Goal: Task Accomplishment & Management: Manage account settings

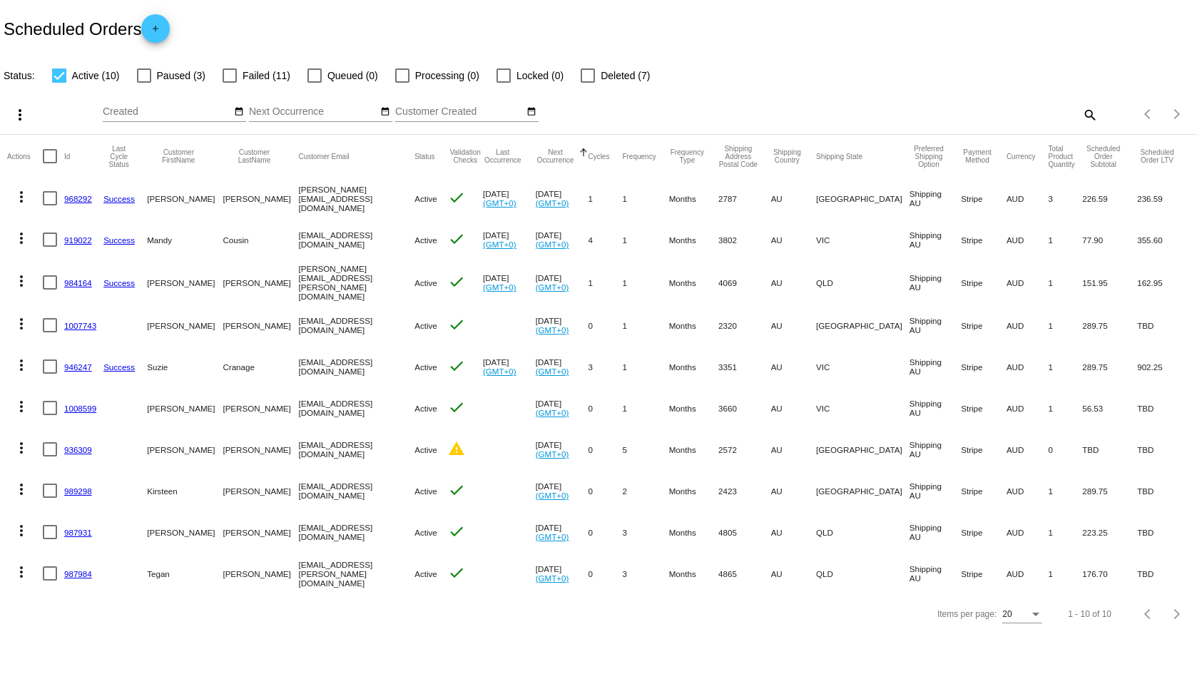
click at [1082, 109] on mat-icon "search" at bounding box center [1088, 114] width 17 height 22
click at [971, 116] on input "Search" at bounding box center [948, 111] width 298 height 11
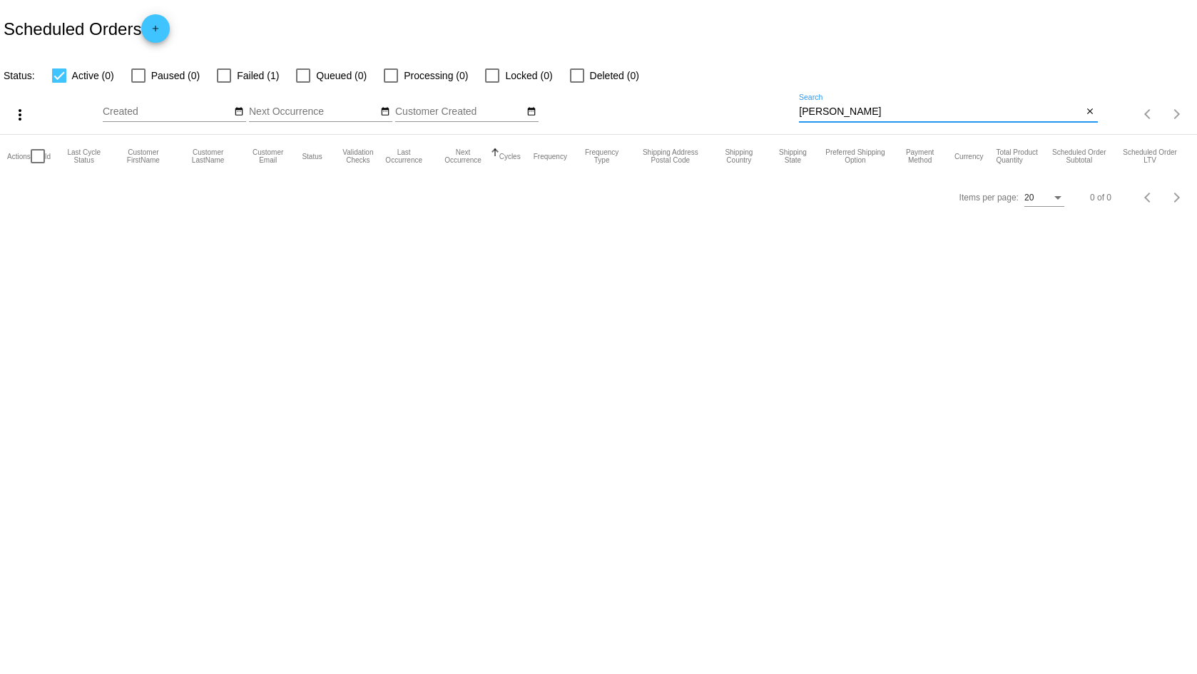
click at [836, 115] on input "[PERSON_NAME]" at bounding box center [940, 111] width 283 height 11
drag, startPoint x: 836, startPoint y: 115, endPoint x: 800, endPoint y: 117, distance: 35.7
click at [800, 117] on input "[PERSON_NAME]" at bounding box center [940, 111] width 283 height 11
click at [836, 116] on input "[PERSON_NAME]" at bounding box center [940, 111] width 283 height 11
click at [844, 120] on div "[PERSON_NAME] Search" at bounding box center [940, 108] width 283 height 28
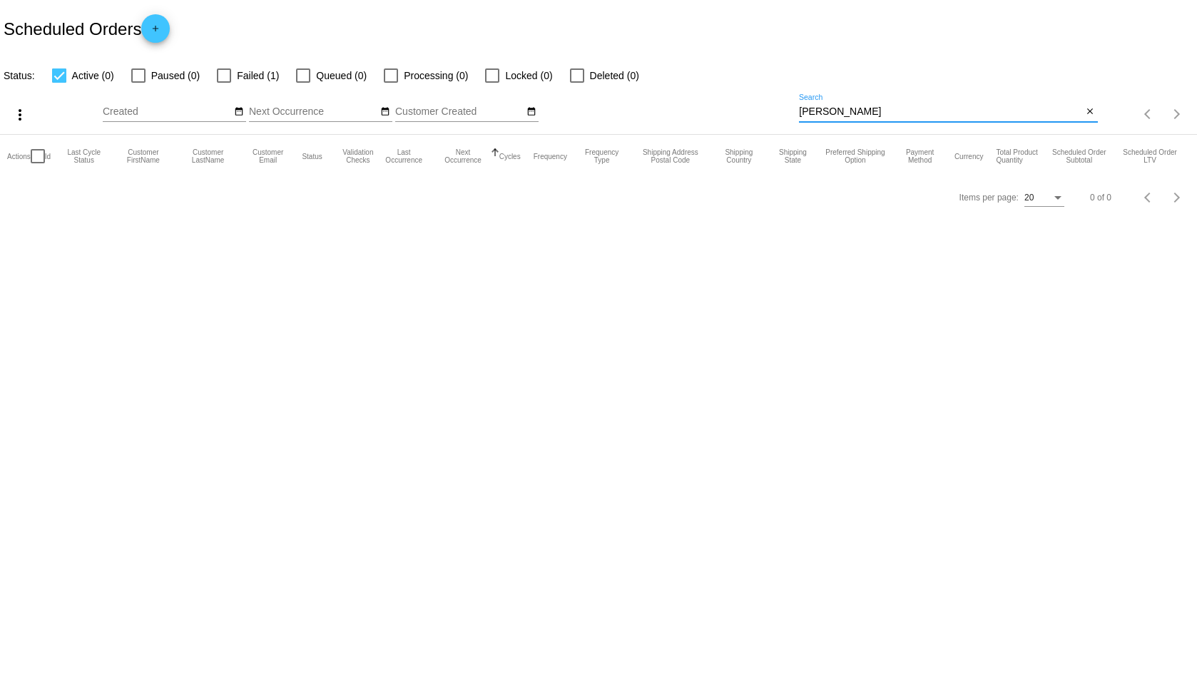
click at [841, 113] on input "[PERSON_NAME]" at bounding box center [940, 111] width 283 height 11
drag, startPoint x: 829, startPoint y: 116, endPoint x: 778, endPoint y: 114, distance: 51.4
click at [778, 114] on div "more_vert Aug Jan Feb Mar [DATE]" at bounding box center [598, 109] width 1197 height 51
type input "[PERSON_NAME]"
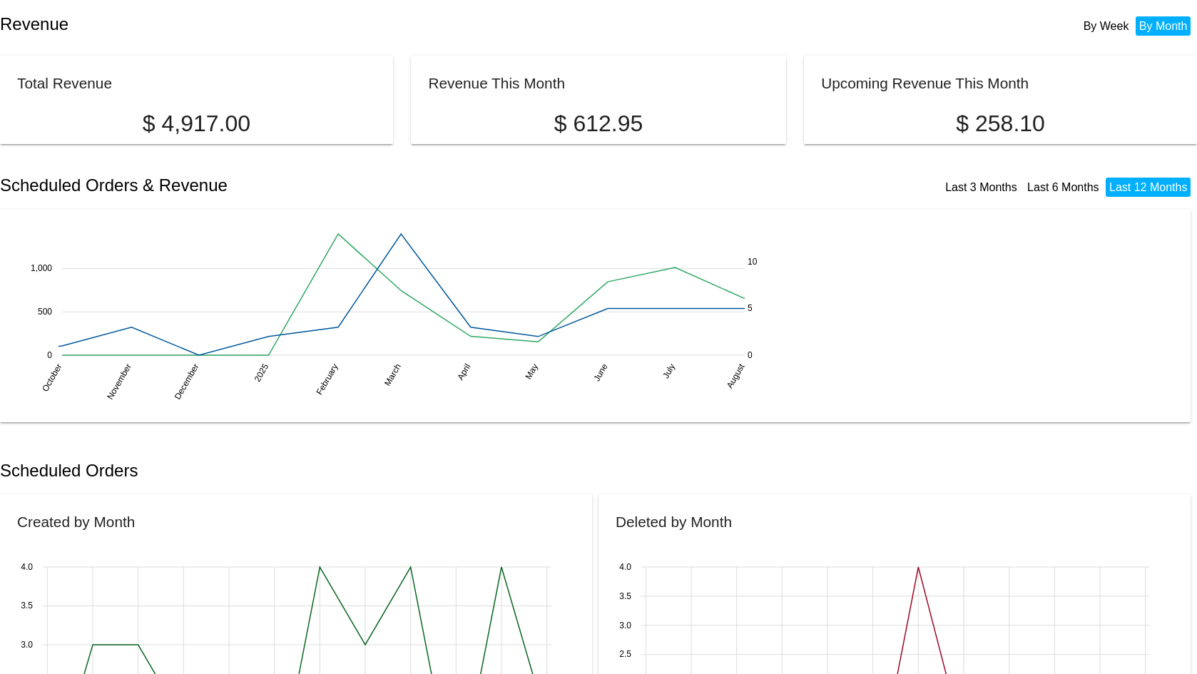
scroll to position [428, 0]
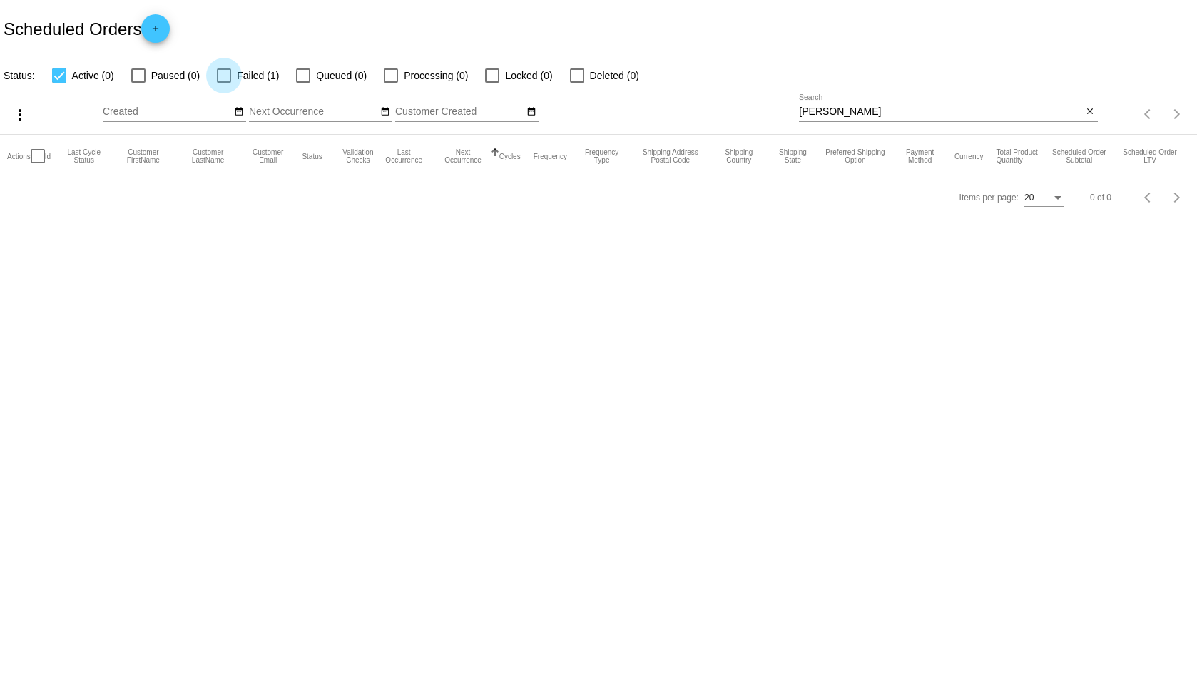
click at [241, 78] on span "Failed (1)" at bounding box center [258, 75] width 42 height 17
click at [224, 83] on input "Failed (1)" at bounding box center [223, 83] width 1 height 1
checkbox input "true"
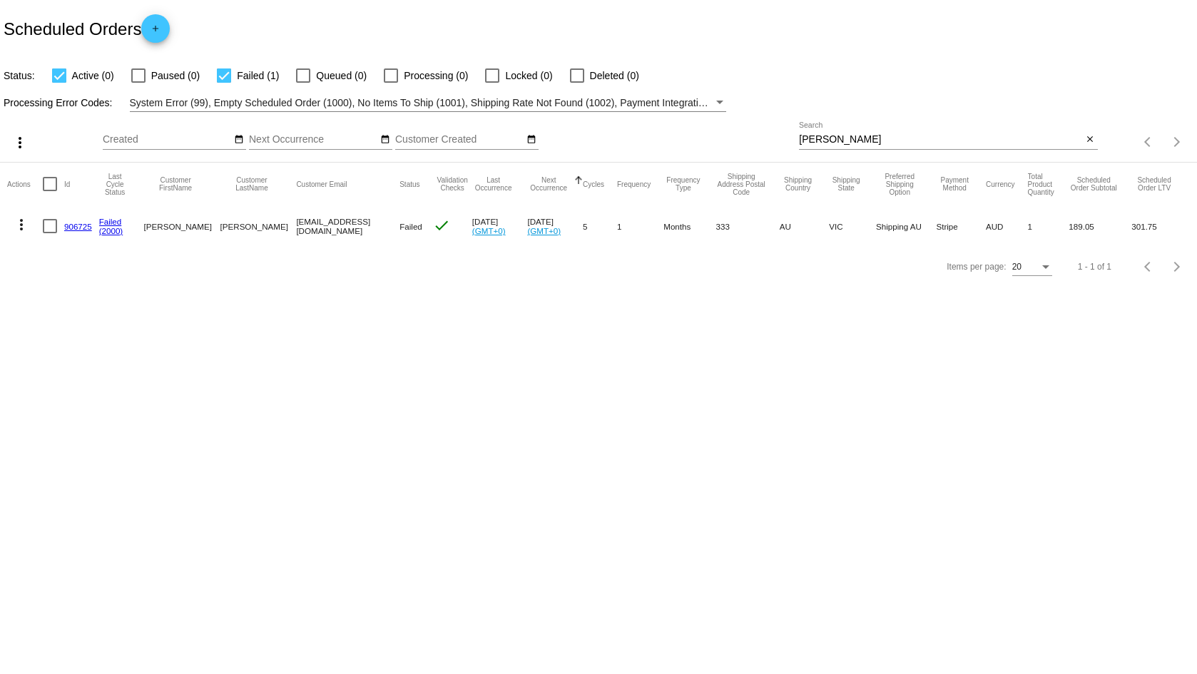
click at [502, 14] on div "Scheduled Orders add" at bounding box center [598, 28] width 1197 height 57
